Goal: Navigation & Orientation: Find specific page/section

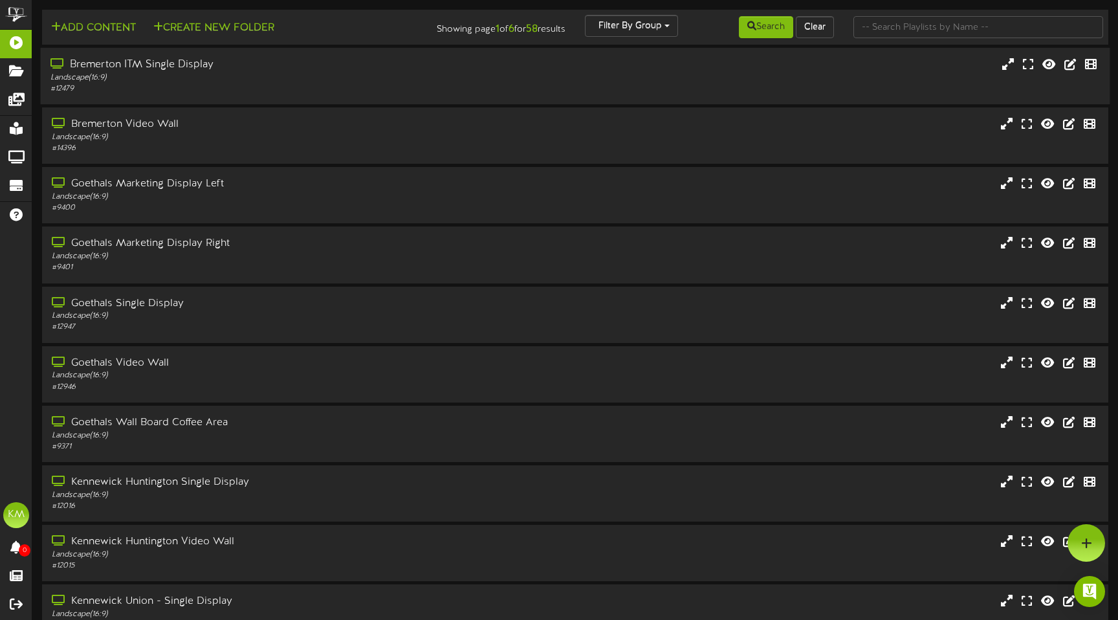
click at [130, 64] on div "Bremerton ITM Single Display" at bounding box center [263, 65] width 426 height 15
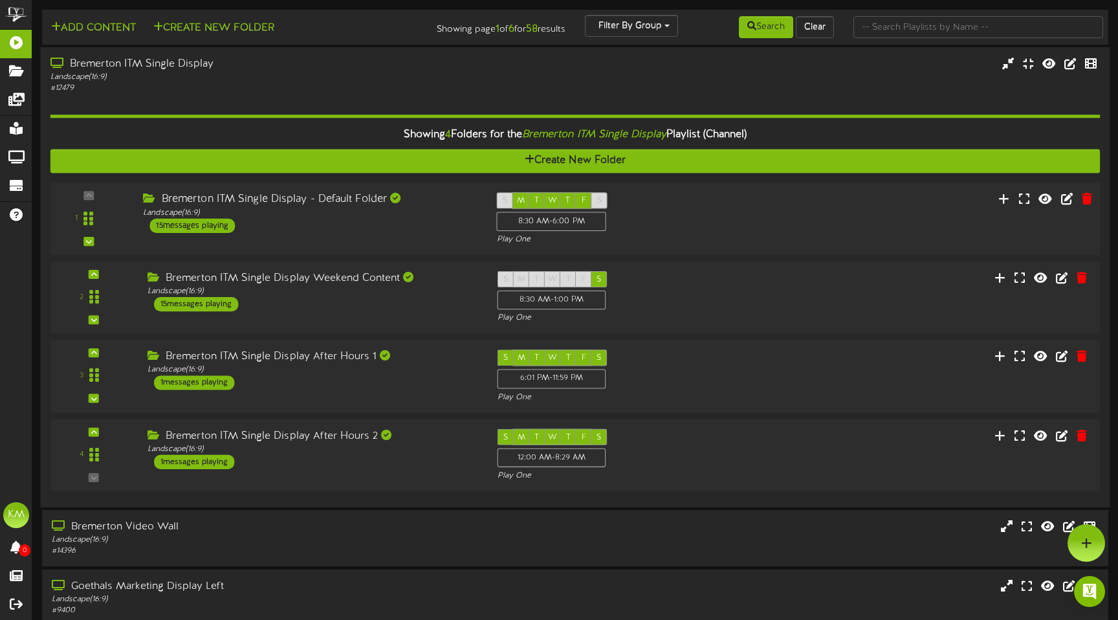
click at [313, 201] on div "Bremerton ITM Single Display - Default Folder" at bounding box center [310, 199] width 334 height 15
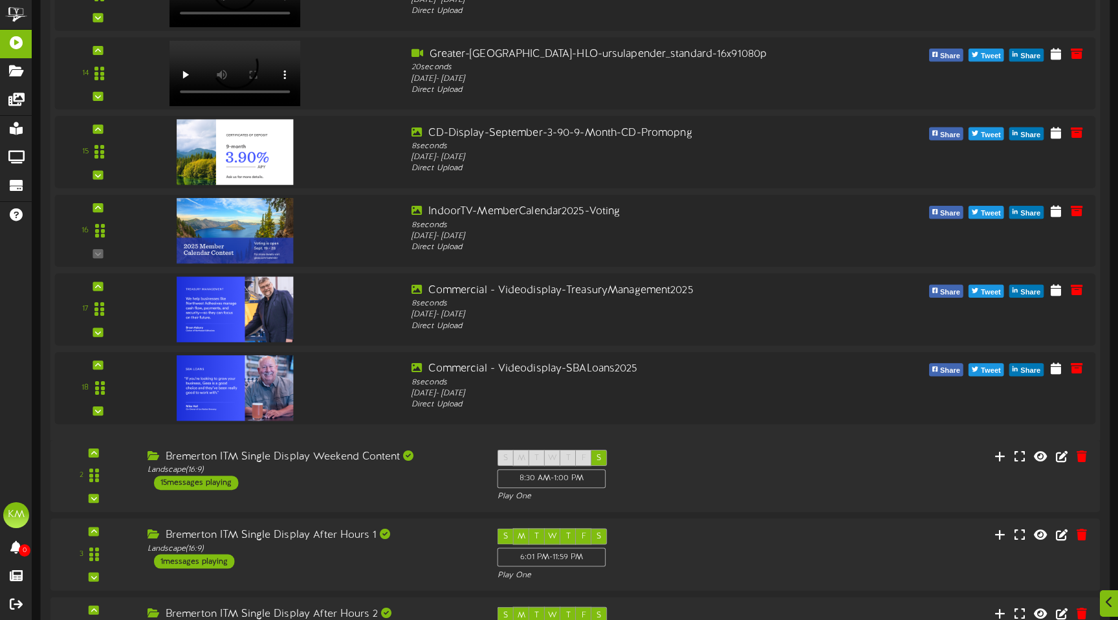
scroll to position [1147, 0]
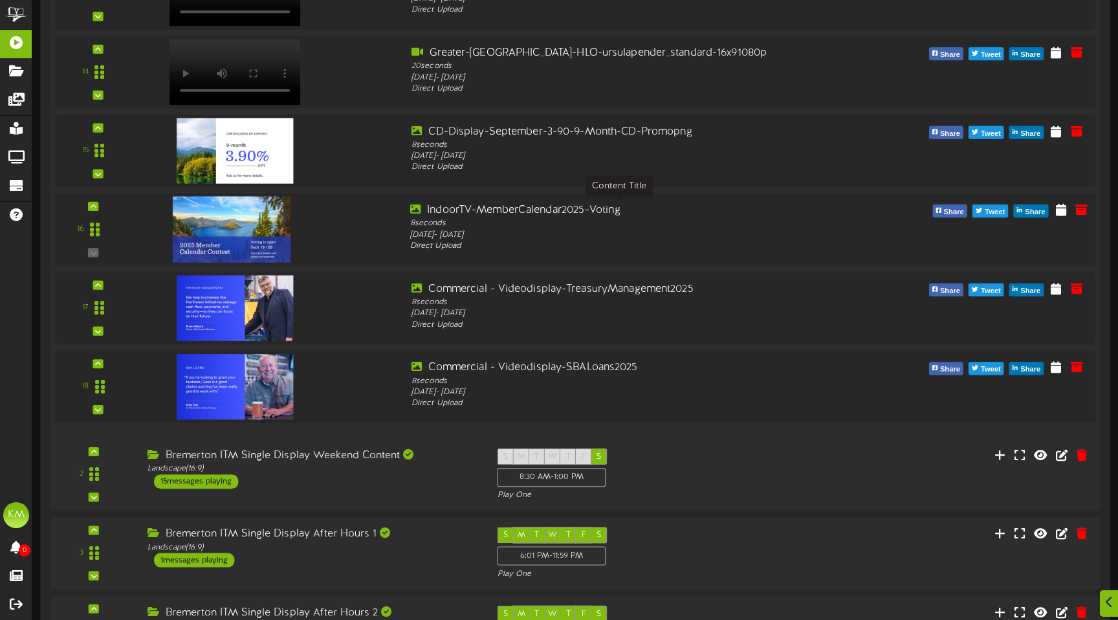
click at [462, 212] on div "IndoorTV-MemberCalendar2025-Voting" at bounding box center [619, 209] width 418 height 15
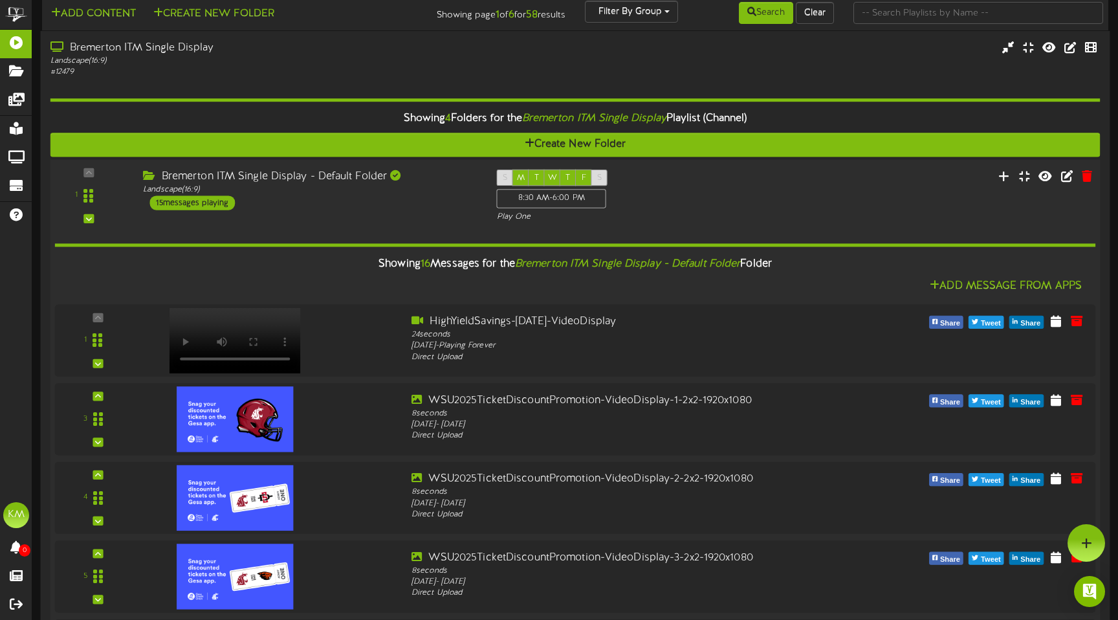
scroll to position [0, 0]
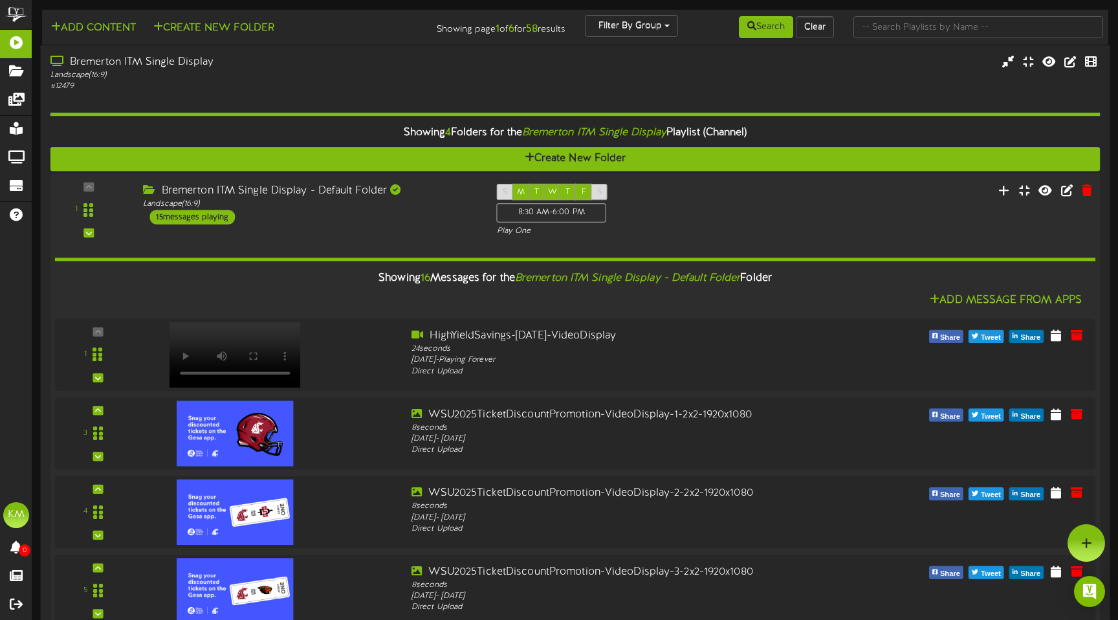
click at [747, 197] on div "S M T W T F S 8:30 AM - 6:00 PM Play One" at bounding box center [618, 210] width 265 height 53
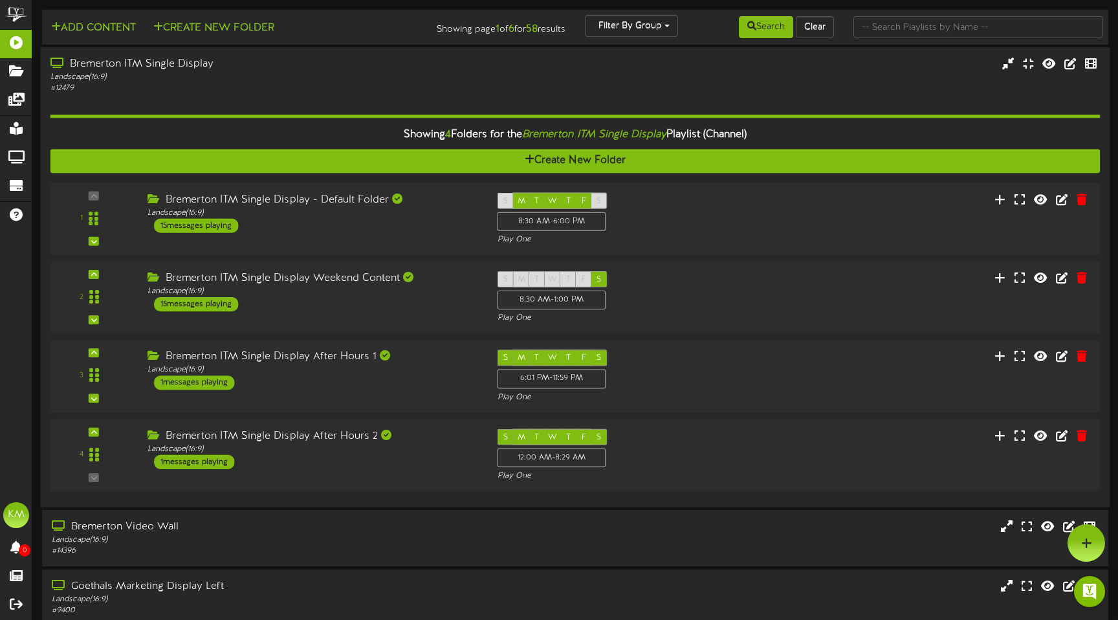
click at [353, 134] on div "Showing 4 Folders for the Bremerton ITM Single Display Playlist (Channel)" at bounding box center [575, 135] width 1069 height 28
